Goal: Task Accomplishment & Management: Use online tool/utility

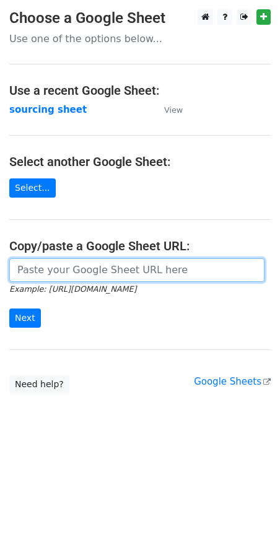
click at [60, 278] on input "url" at bounding box center [136, 271] width 255 height 24
paste input "https://docs.google.com/spreadsheets/d/1wD6lSmvFvXxRHy8XL6iER5cI7pKzGo_S9Nh0RVd…"
type input "https://docs.google.com/spreadsheets/d/1wD6lSmvFvXxRHy8XL6iER5cI7pKzGo_S9Nh0RVd…"
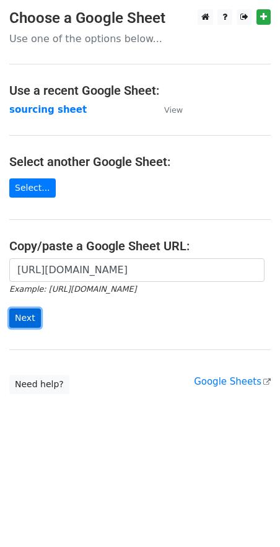
scroll to position [0, 0]
click at [15, 323] on input "Next" at bounding box center [25, 318] width 32 height 19
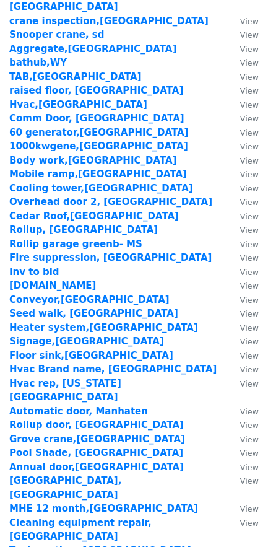
scroll to position [1547, 0]
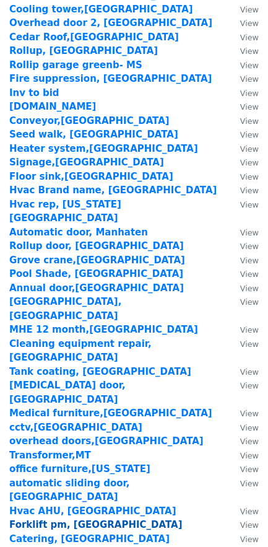
click at [33, 520] on strong "Forklift pm, [GEOGRAPHIC_DATA]" at bounding box center [96, 525] width 174 height 11
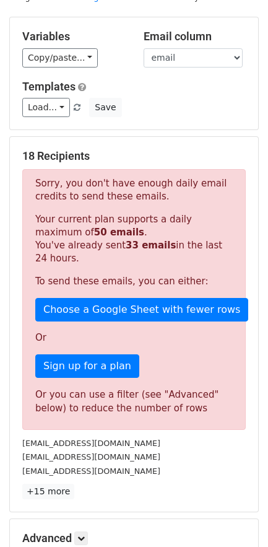
scroll to position [77, 0]
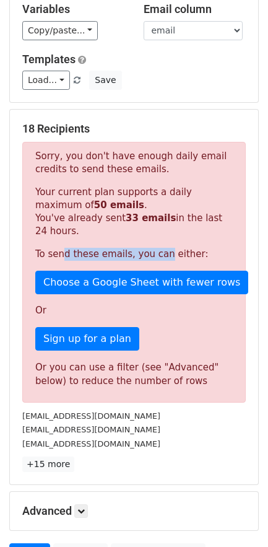
drag, startPoint x: 64, startPoint y: 261, endPoint x: 156, endPoint y: 257, distance: 91.8
click at [156, 257] on p "To send these emails, you can either:" at bounding box center [134, 254] width 198 height 13
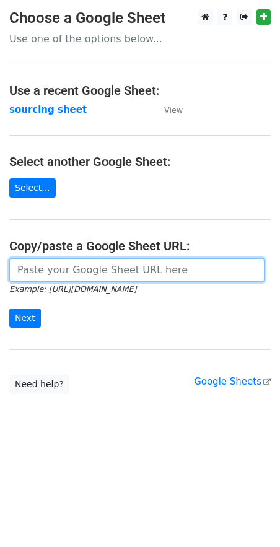
click at [105, 273] on input "url" at bounding box center [136, 271] width 255 height 24
paste input "https://docs.google.com/spreadsheets/d/1wD6lSmvFvXxRHy8XL6iER5cI7pKzGo_S9Nh0RVd…"
type input "https://docs.google.com/spreadsheets/d/1wD6lSmvFvXxRHy8XL6iER5cI7pKzGo_S9Nh0RVd…"
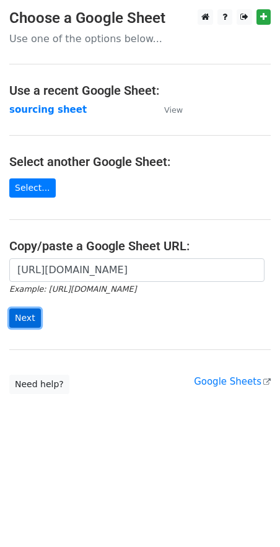
click at [25, 323] on input "Next" at bounding box center [25, 318] width 32 height 19
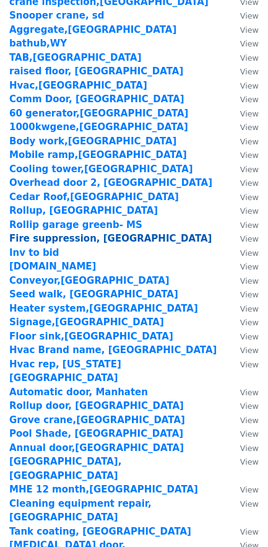
scroll to position [1547, 0]
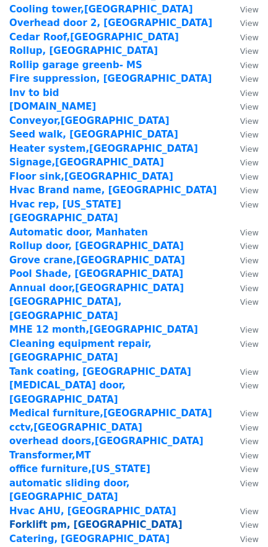
click at [50, 520] on strong "Forklift pm, [GEOGRAPHIC_DATA]" at bounding box center [96, 525] width 174 height 11
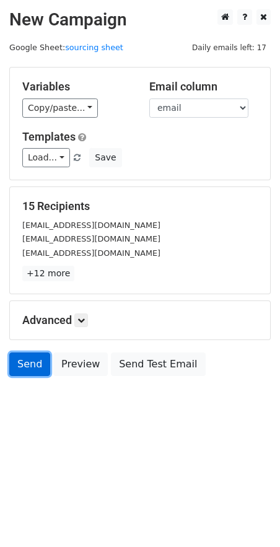
click at [35, 366] on link "Send" at bounding box center [29, 365] width 41 height 24
